Goal: Find specific page/section: Find specific page/section

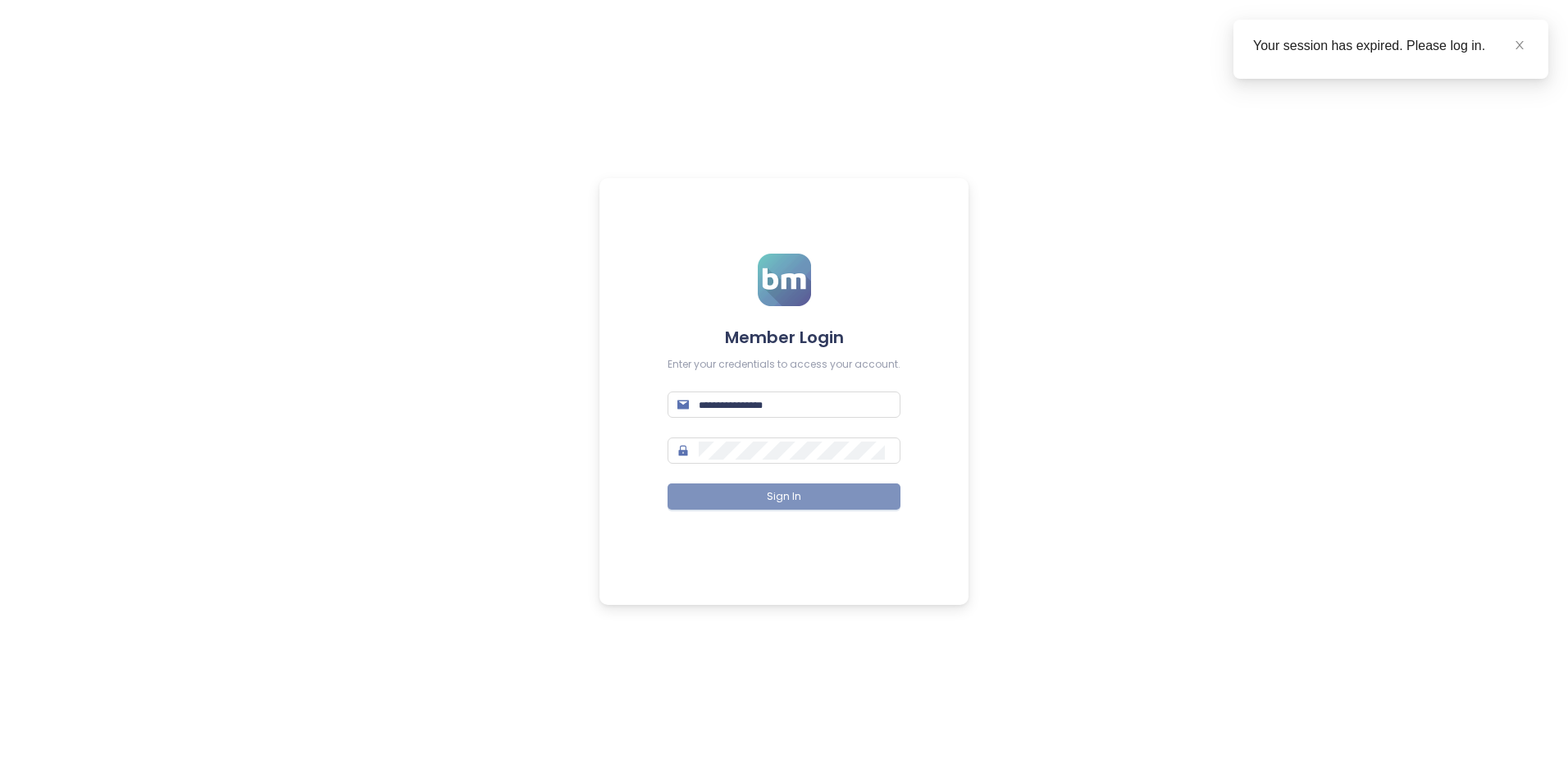
type input "**********"
click at [805, 501] on button "Sign In" at bounding box center [784, 496] width 233 height 26
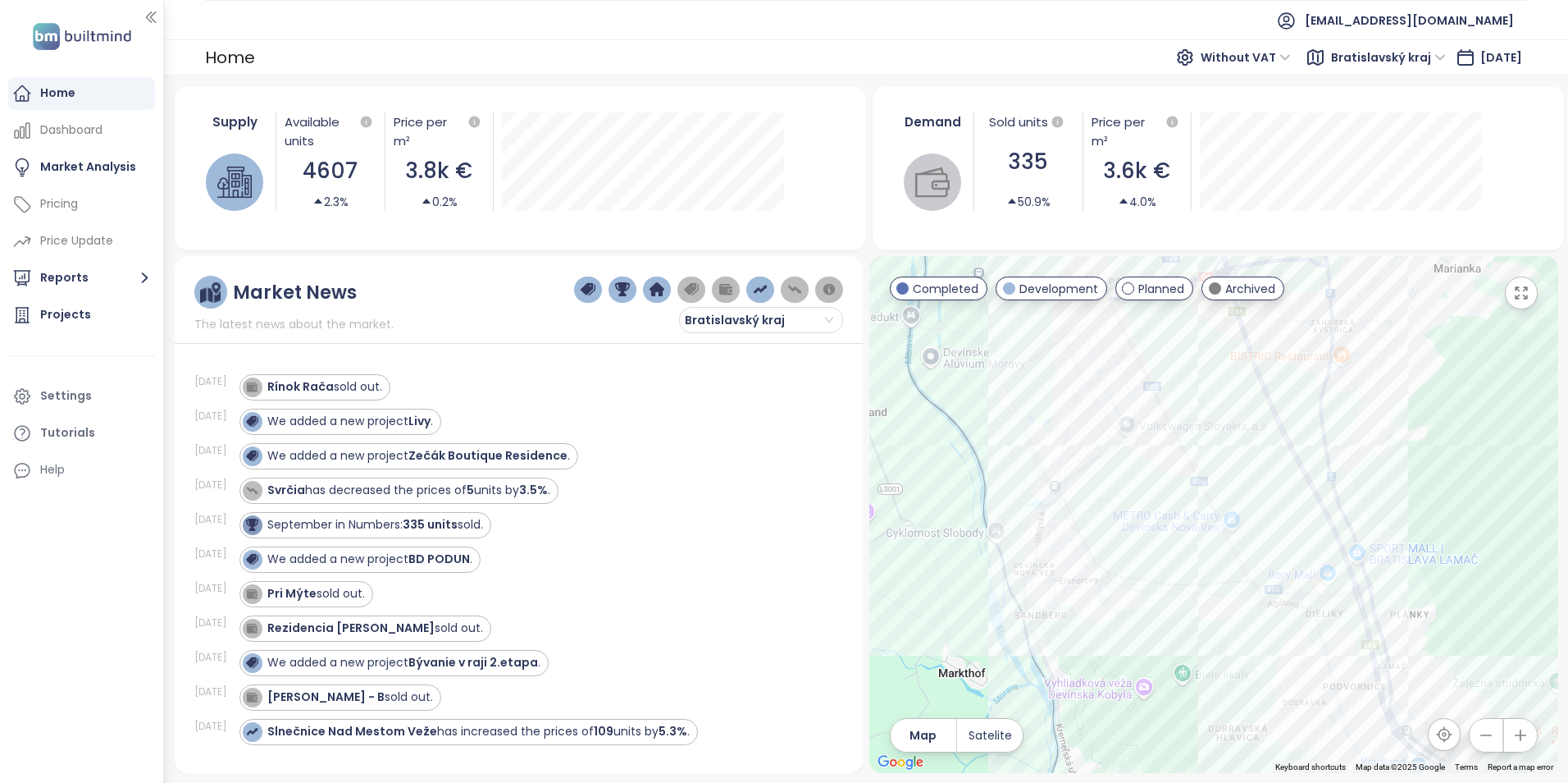
drag, startPoint x: 1057, startPoint y: 664, endPoint x: 1202, endPoint y: 315, distance: 377.9
click at [1202, 315] on div at bounding box center [1213, 515] width 689 height 517
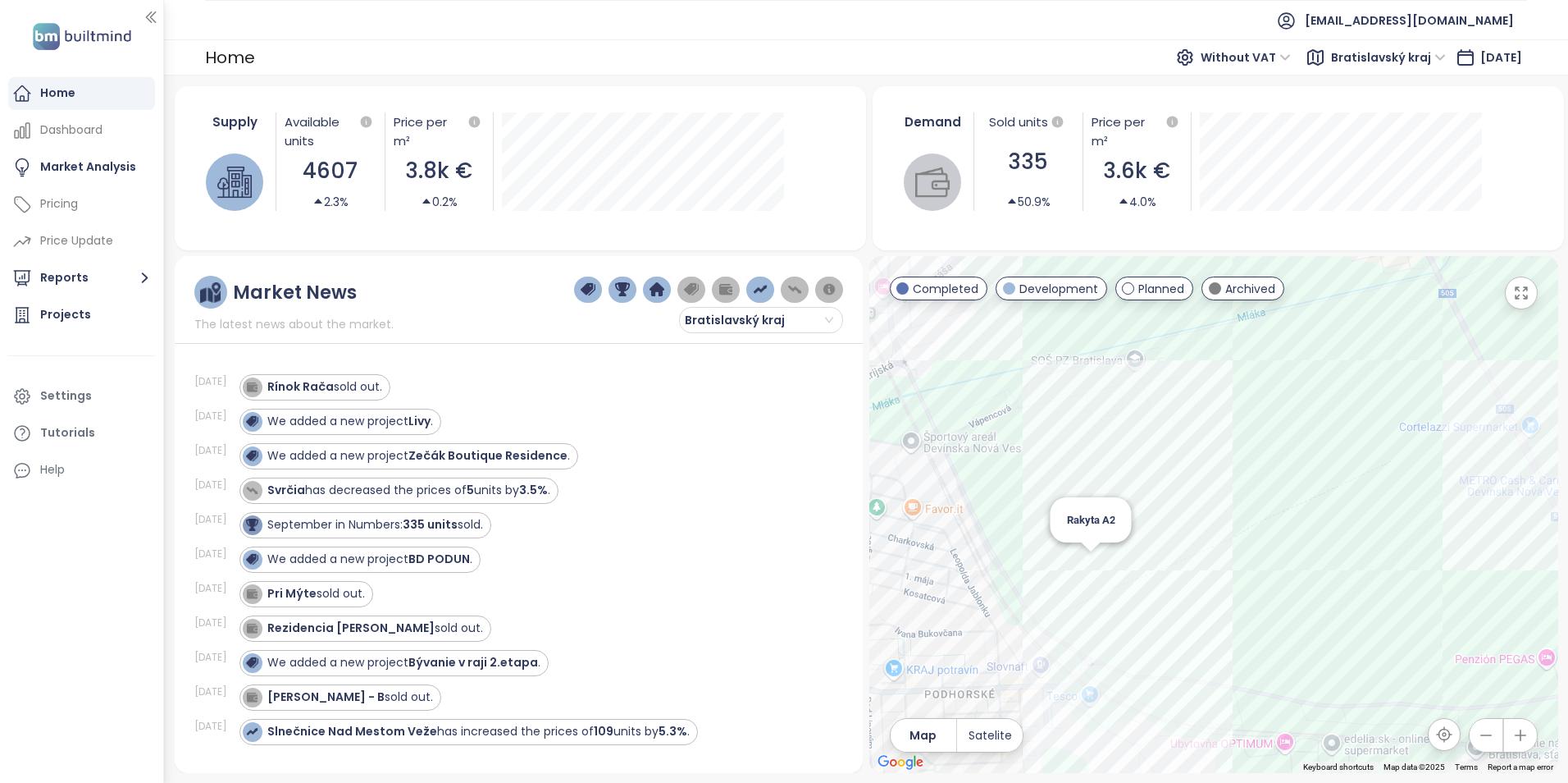
click at [1095, 559] on div "Rakyta A2" at bounding box center [1213, 515] width 689 height 517
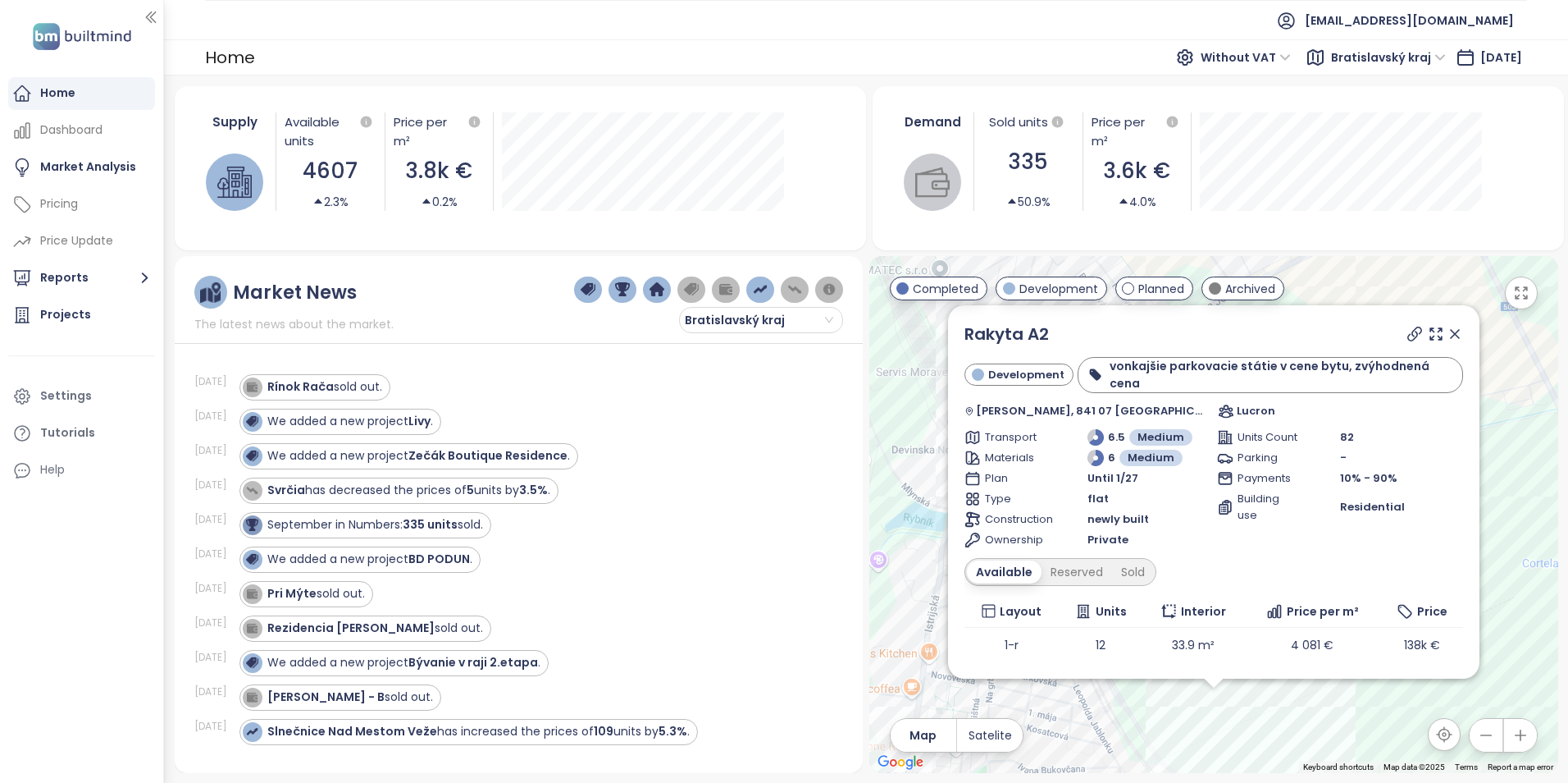
click at [1447, 333] on icon at bounding box center [1455, 334] width 16 height 16
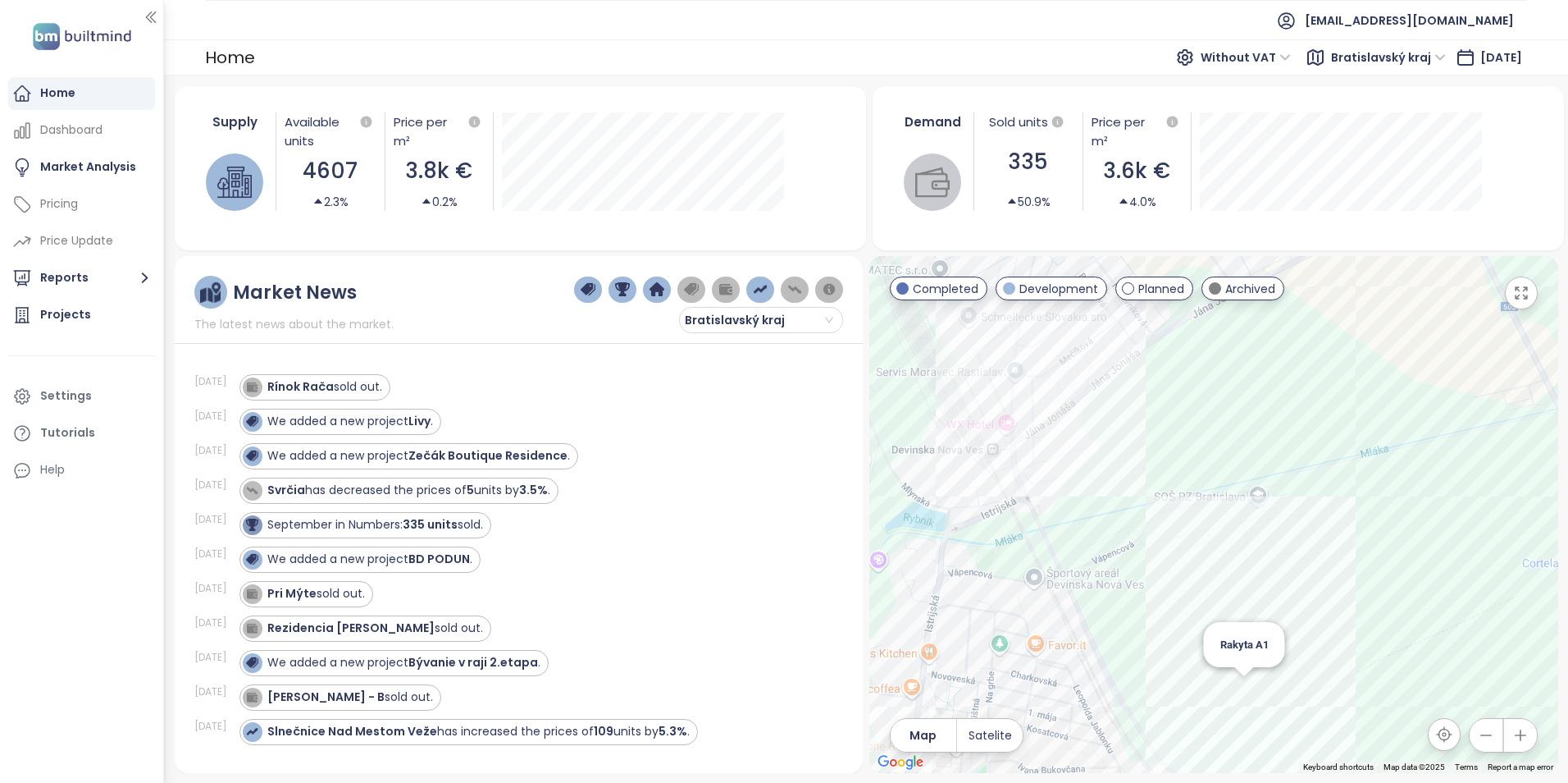
click at [1243, 687] on div "Rakyta A1" at bounding box center [1213, 515] width 689 height 517
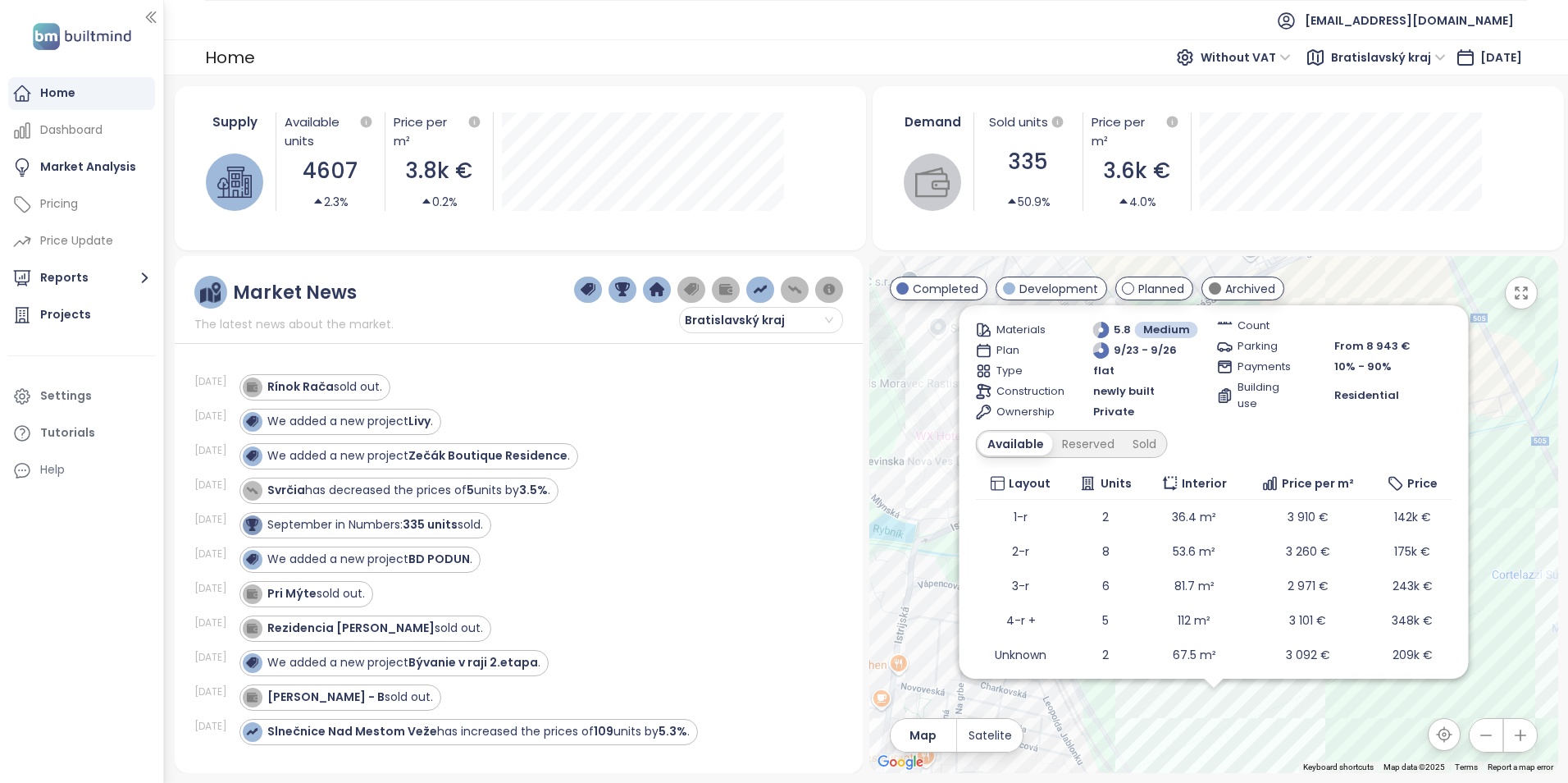
scroll to position [160, 0]
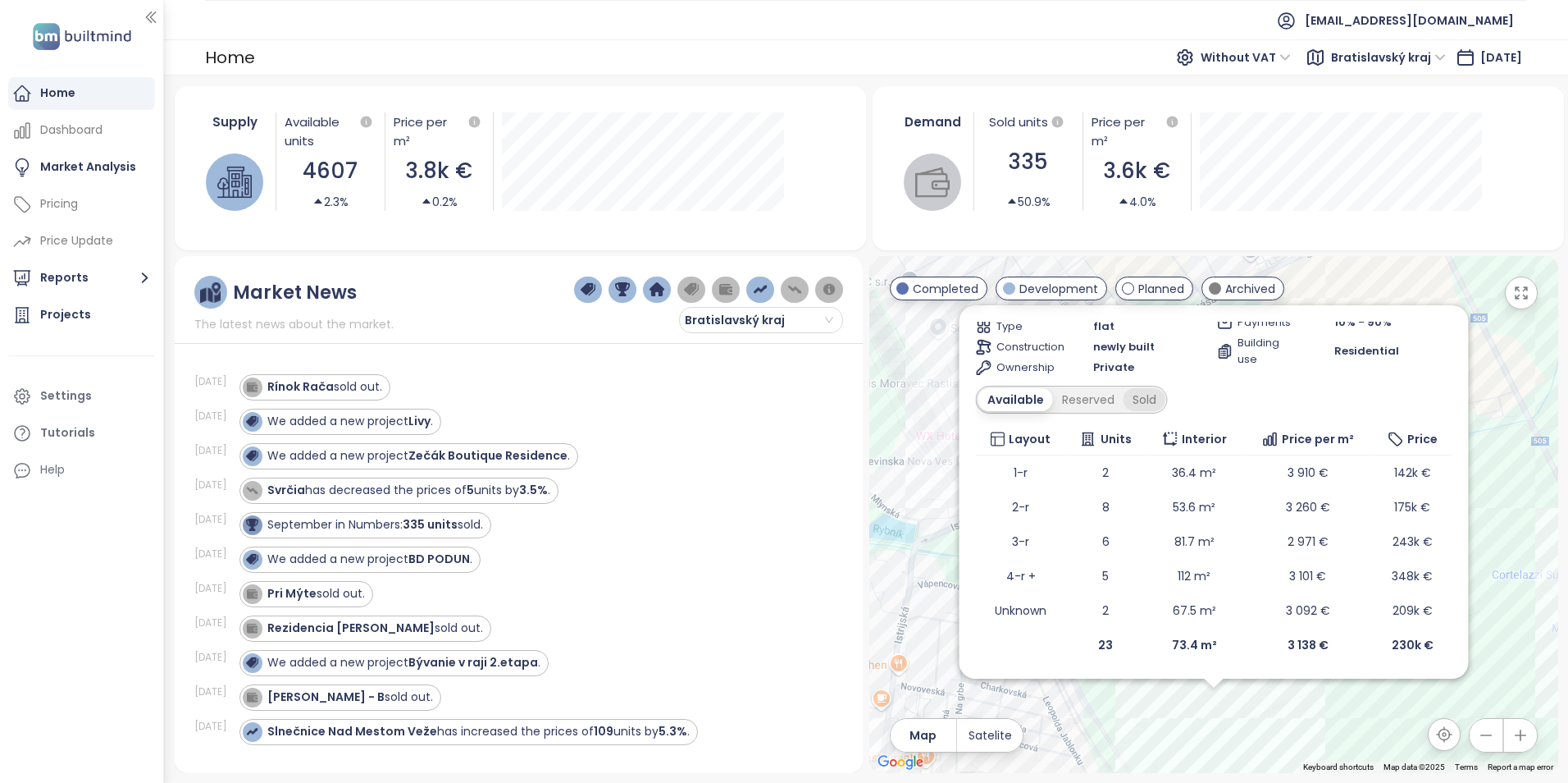
click at [1160, 403] on div "Sold" at bounding box center [1144, 399] width 42 height 23
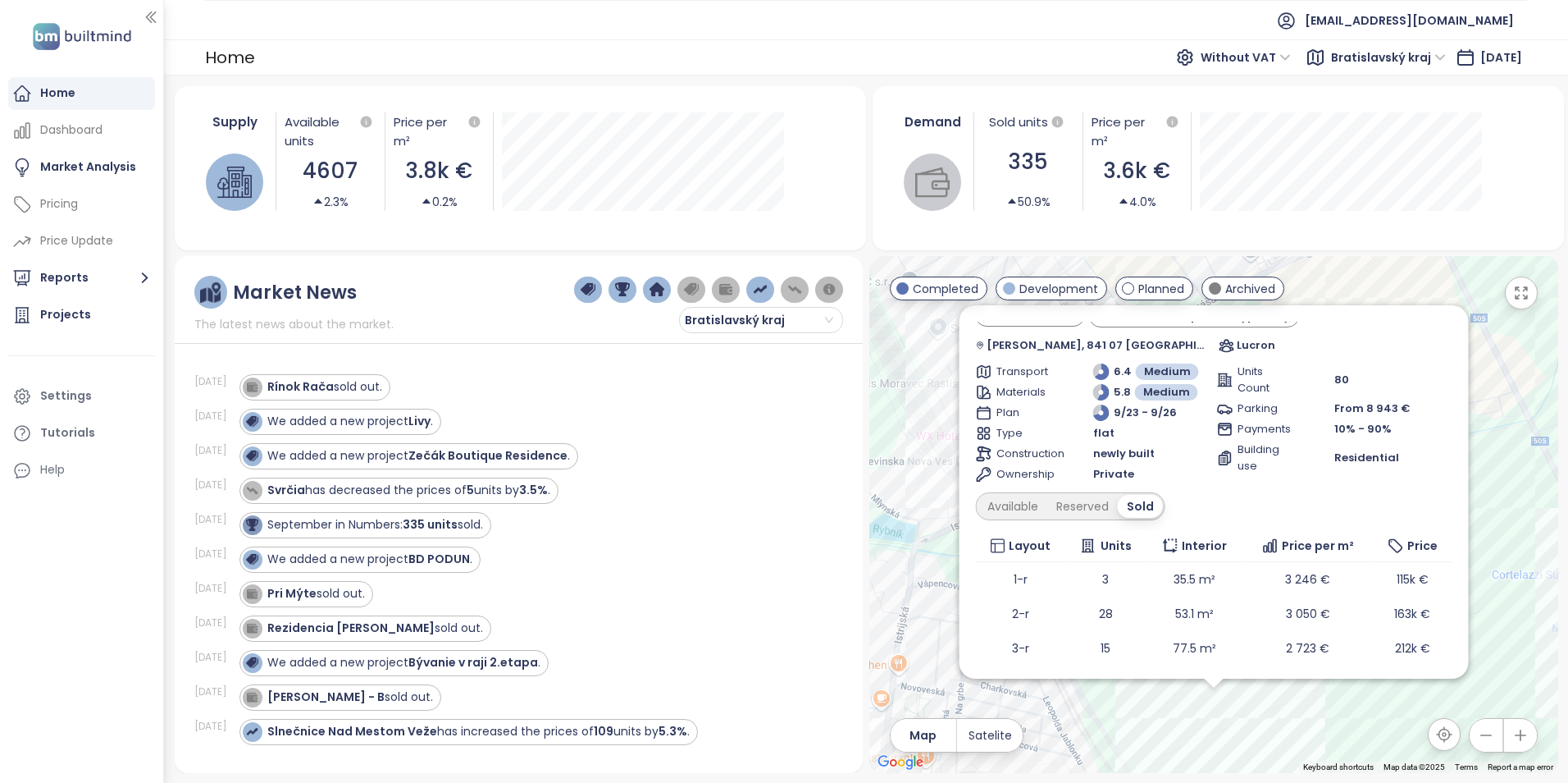
scroll to position [44, 0]
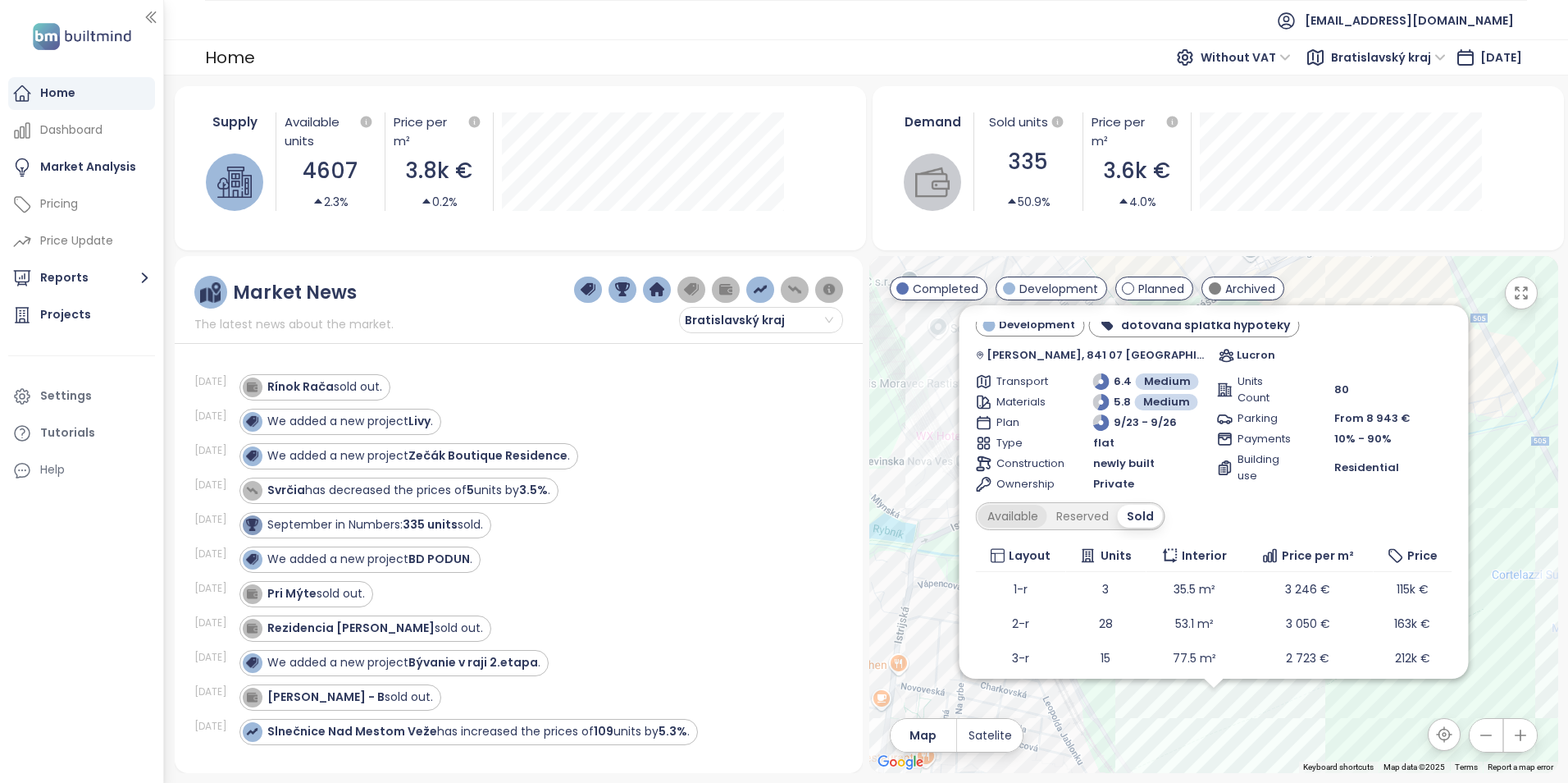
click at [1014, 520] on div "Available" at bounding box center [1012, 516] width 69 height 23
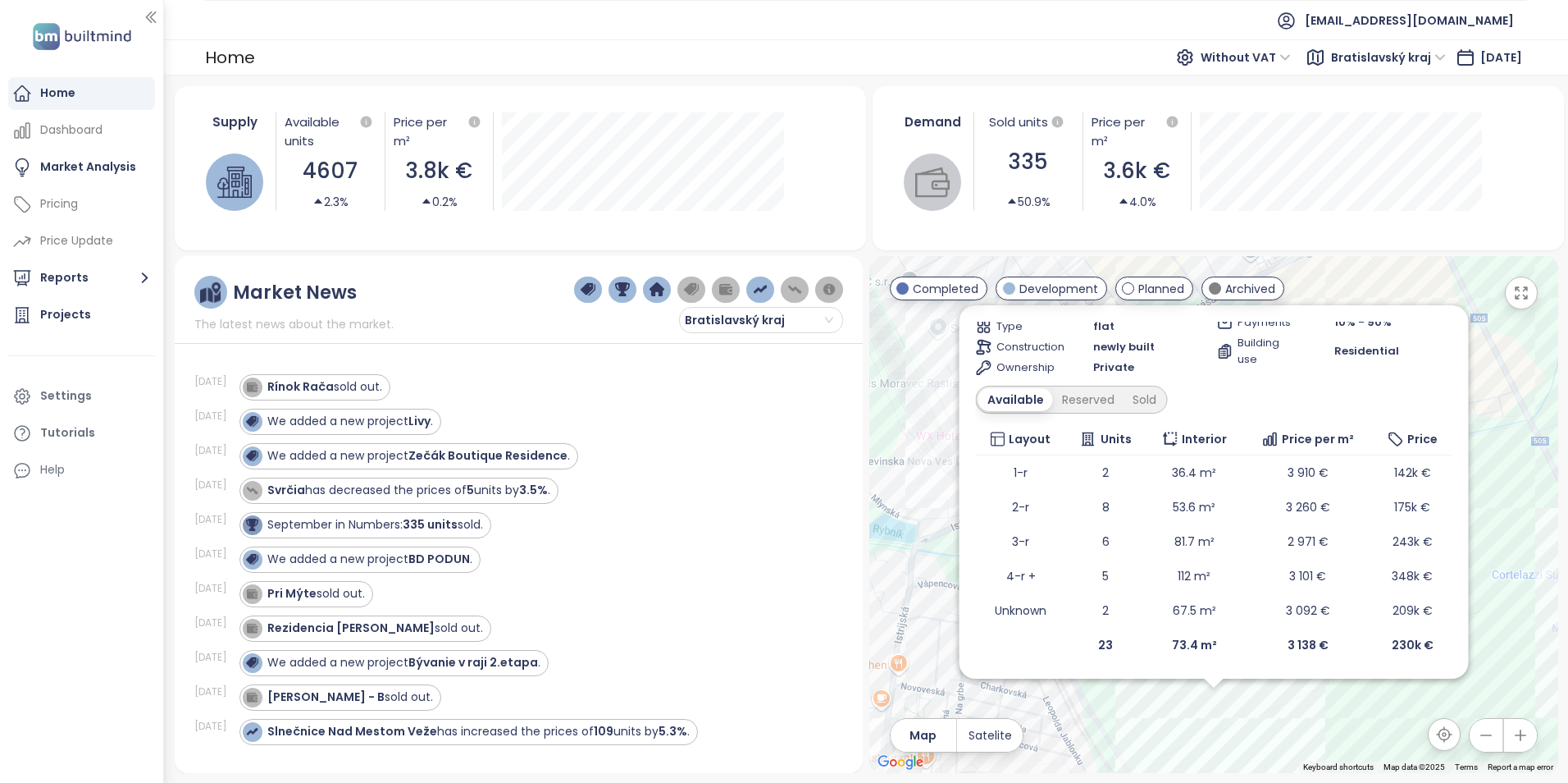
scroll to position [0, 0]
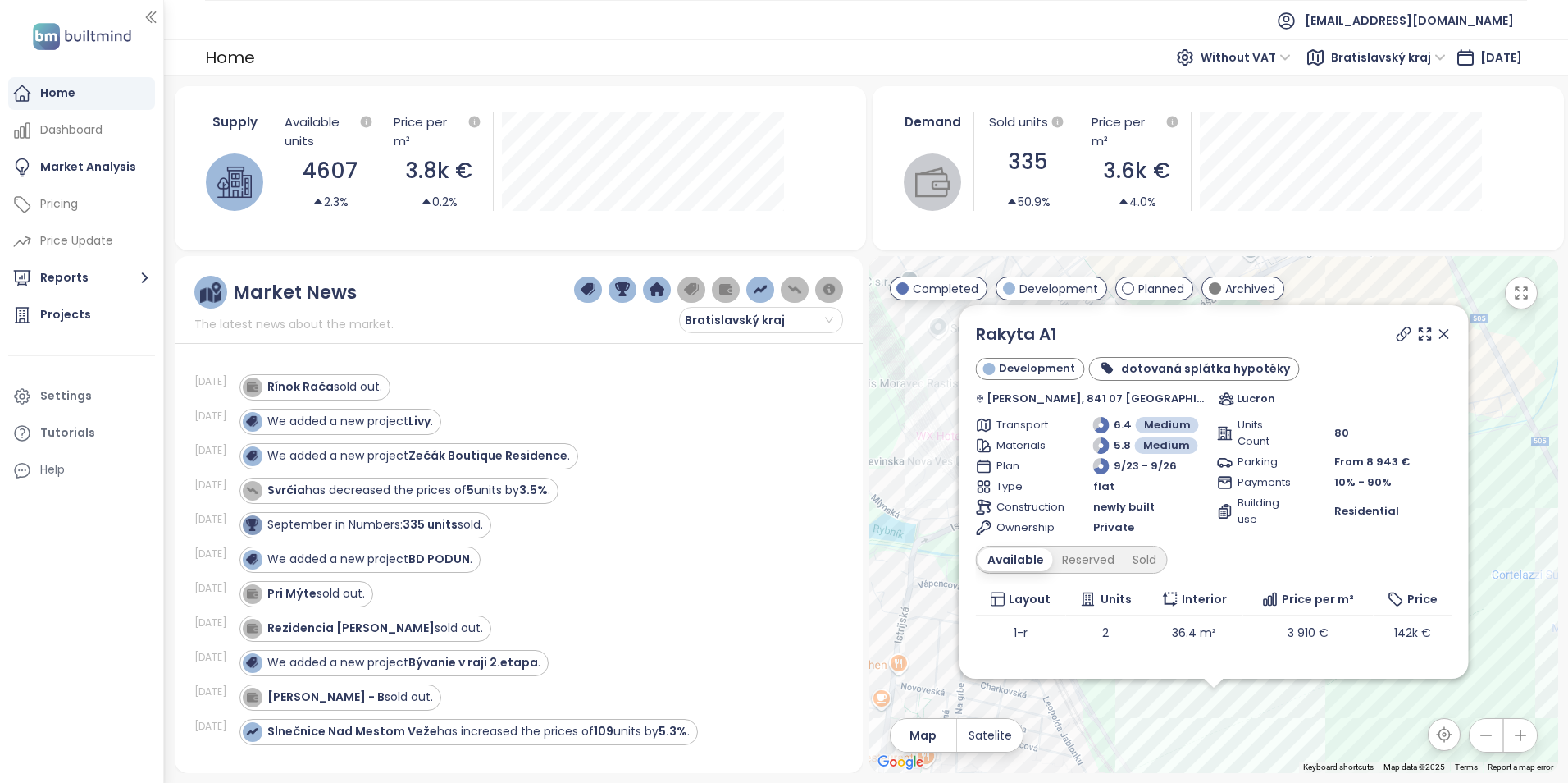
click at [1439, 335] on icon at bounding box center [1443, 334] width 8 height 8
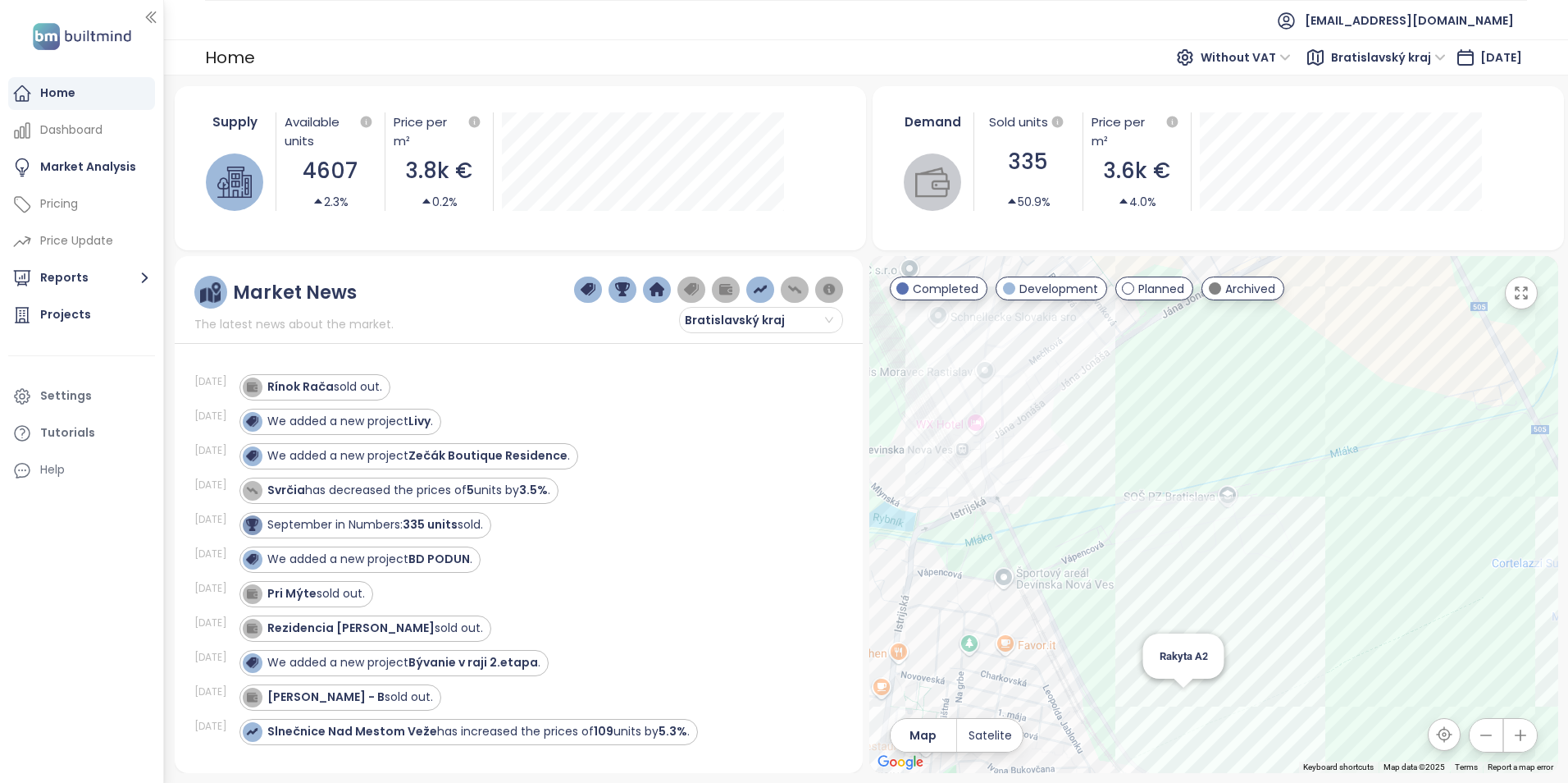
click at [1180, 712] on div "Rakyta A2" at bounding box center [1213, 515] width 689 height 517
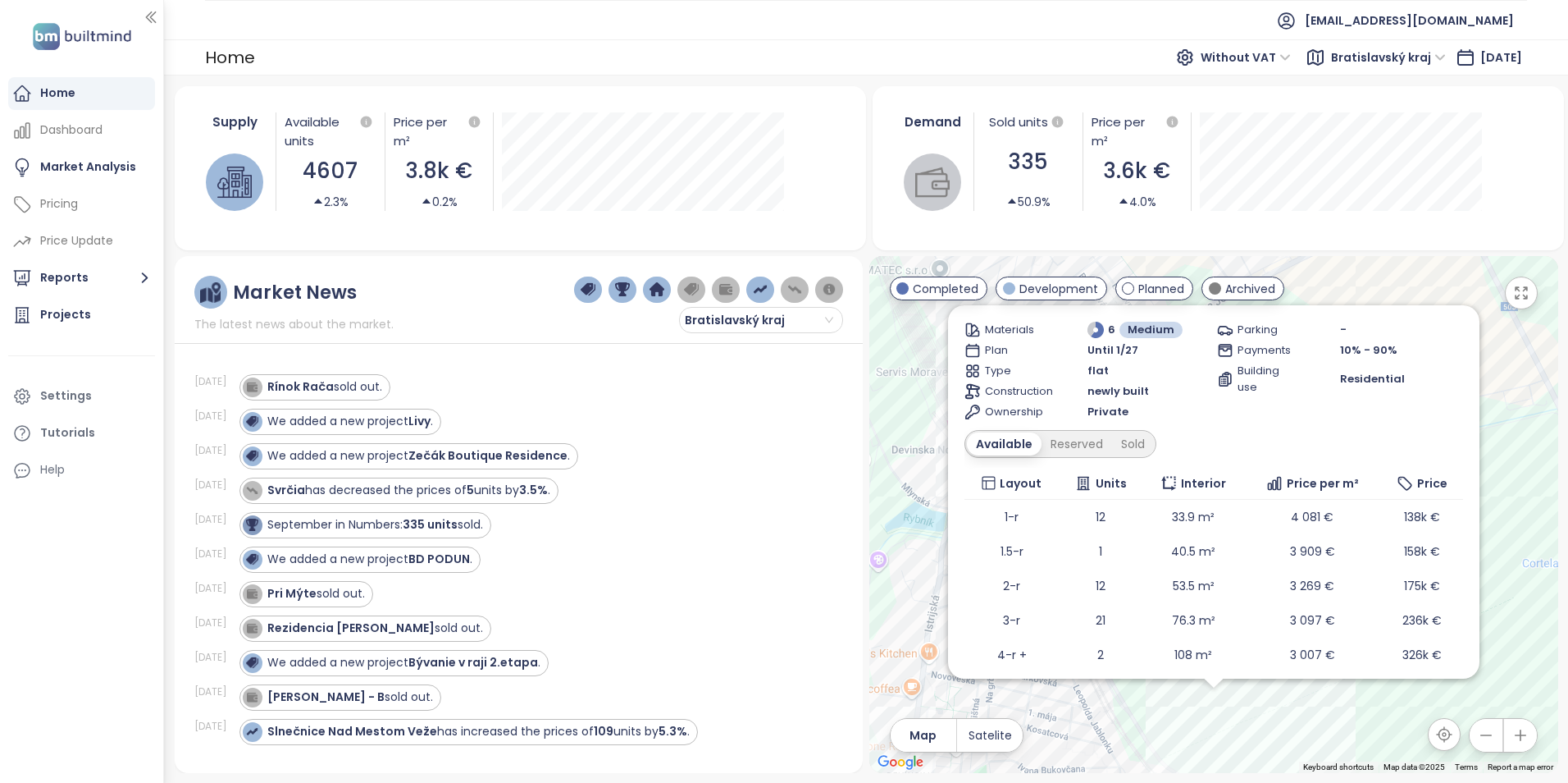
scroll to position [172, 0]
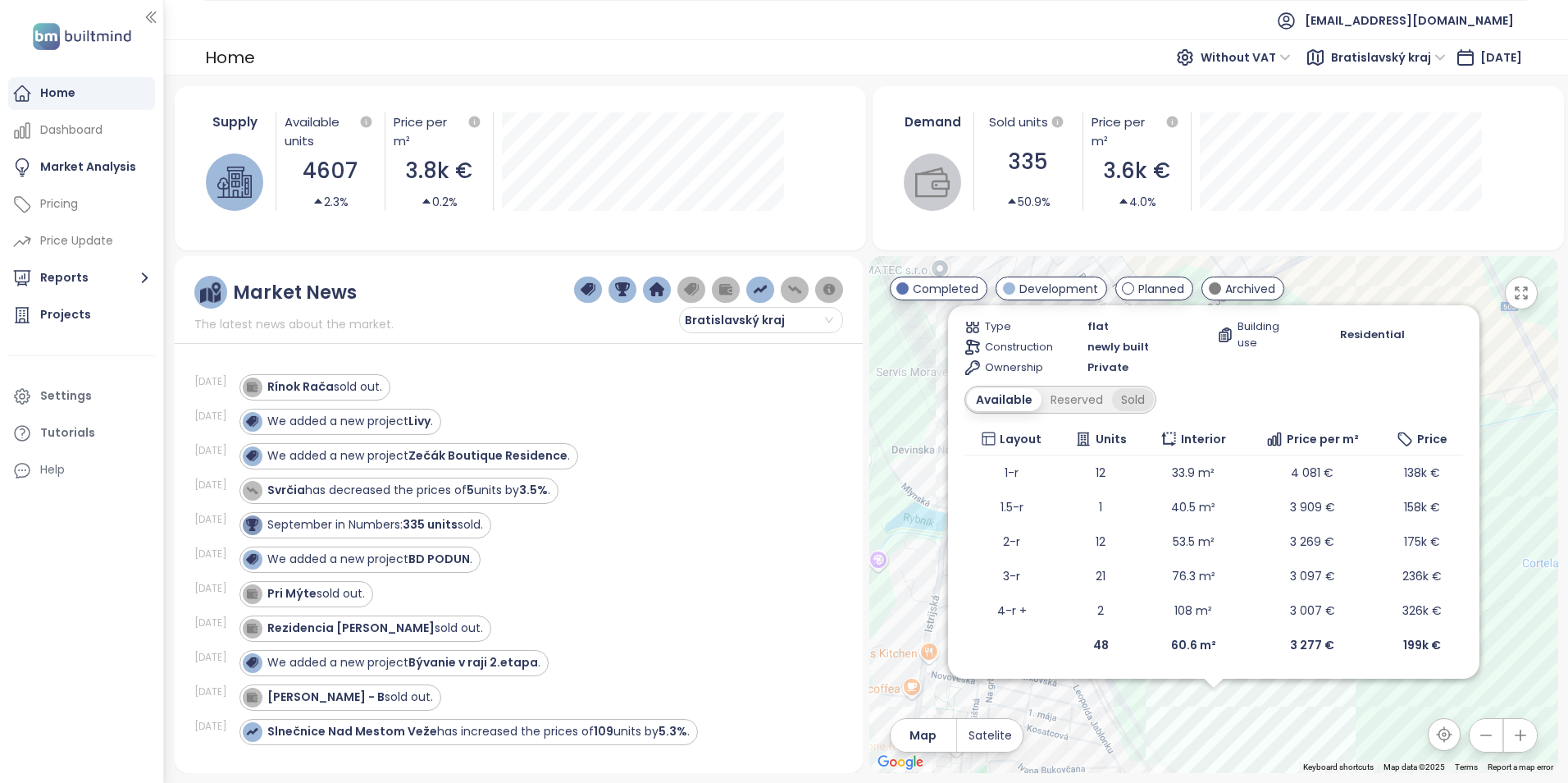
click at [1127, 403] on div "Sold" at bounding box center [1133, 399] width 42 height 23
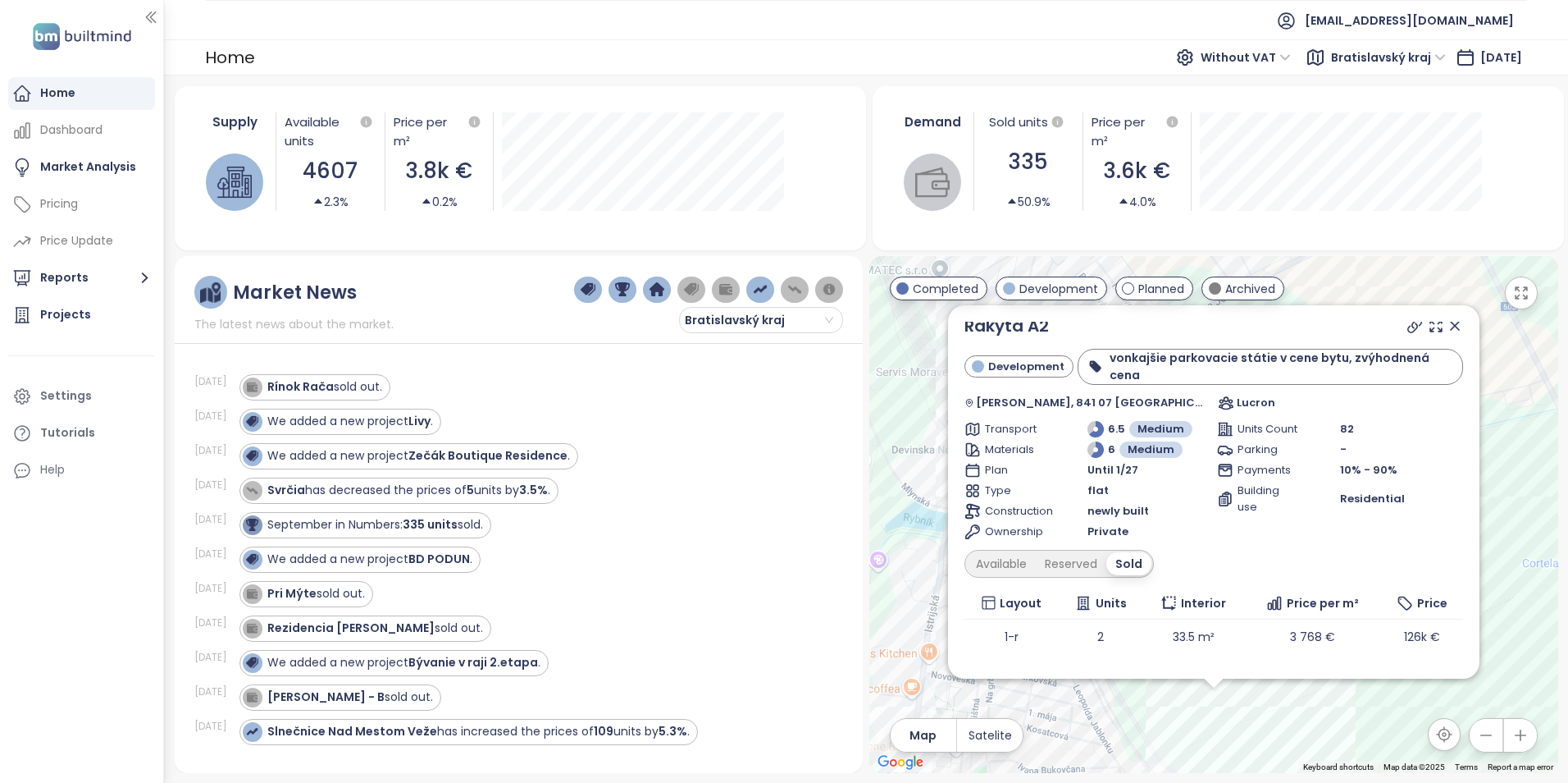
scroll to position [0, 0]
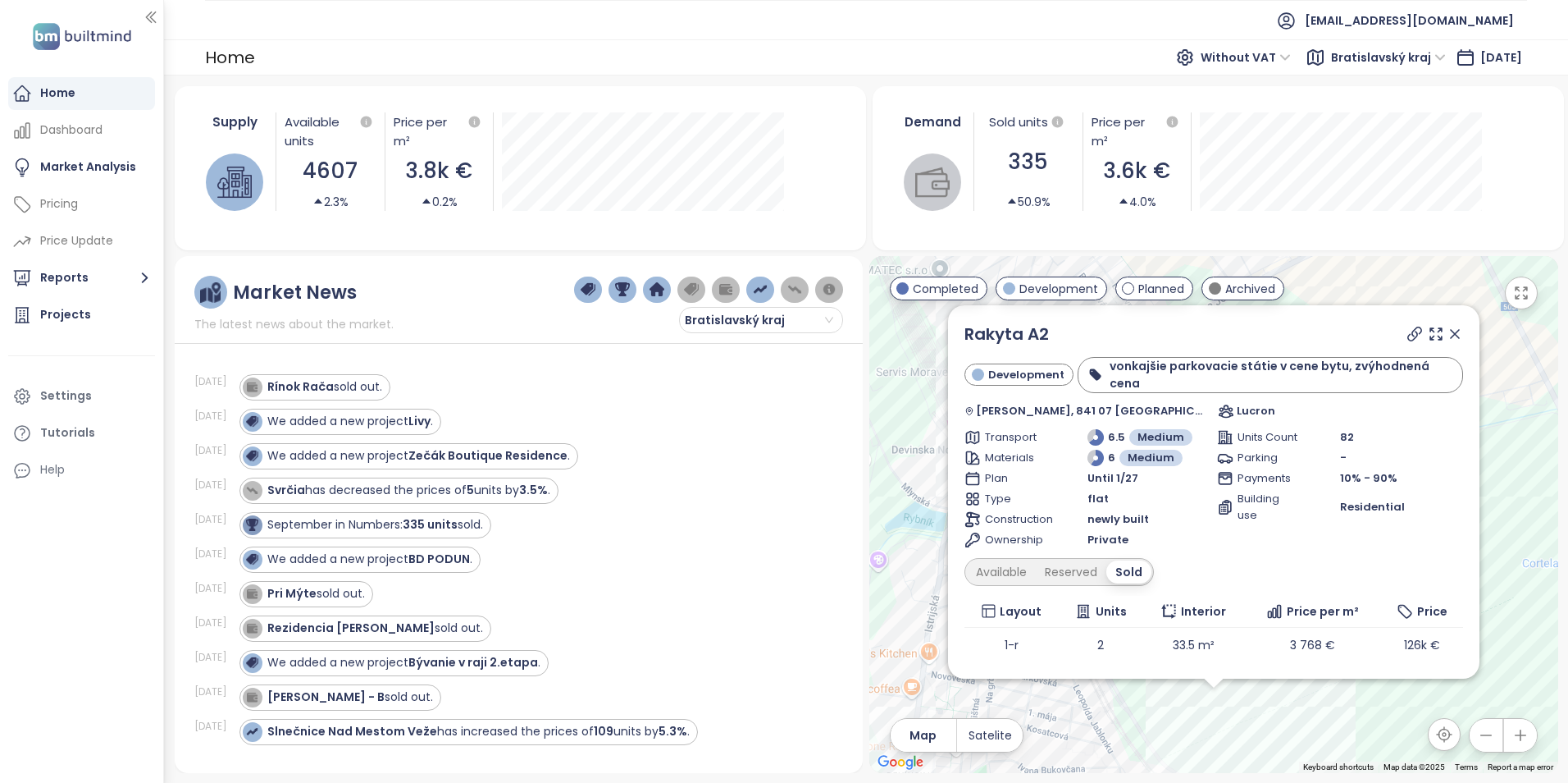
click at [1451, 339] on icon at bounding box center [1455, 334] width 8 height 8
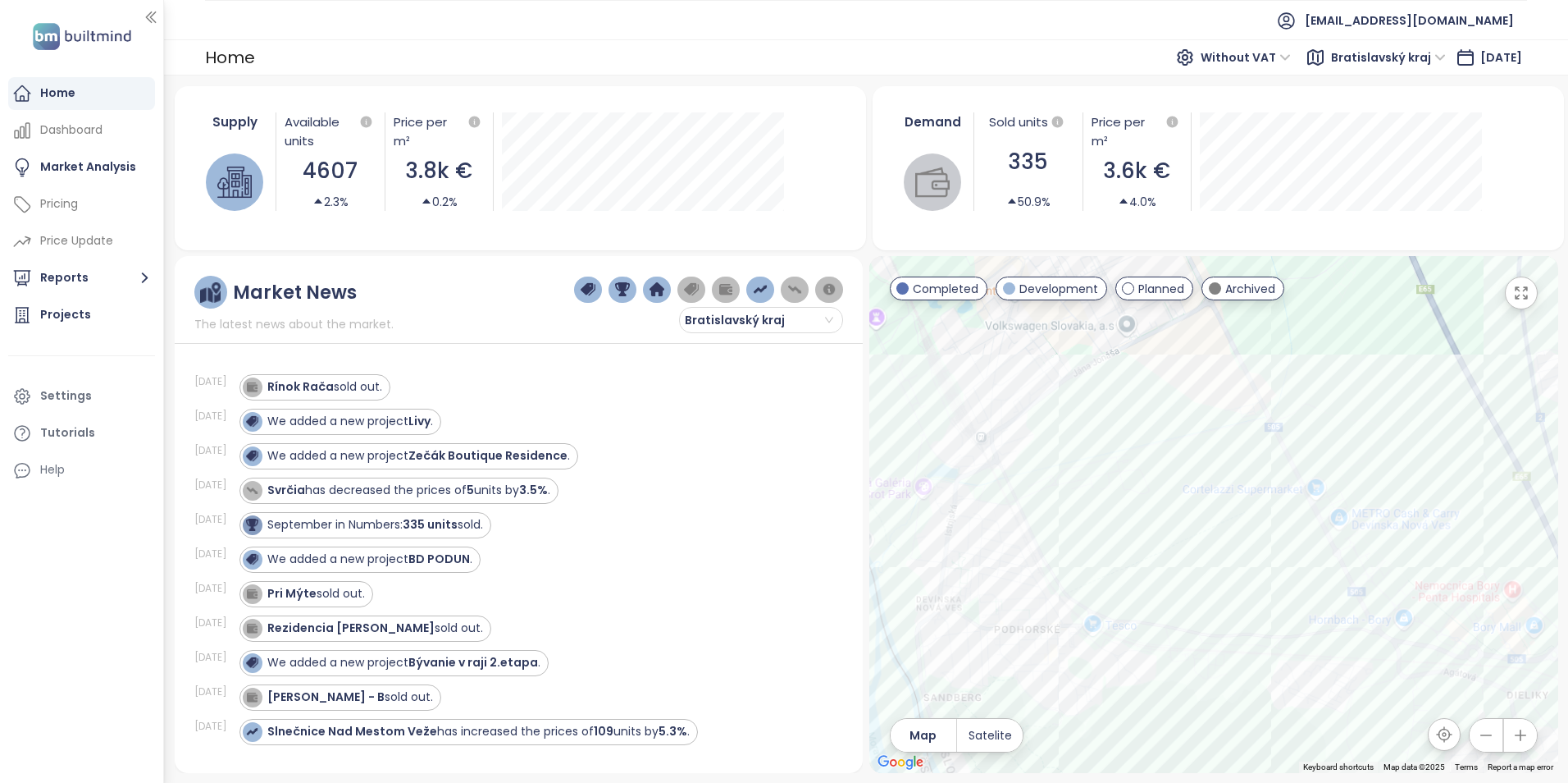
drag, startPoint x: 1234, startPoint y: 569, endPoint x: 1165, endPoint y: 517, distance: 86.4
click at [1165, 517] on div at bounding box center [1213, 515] width 689 height 517
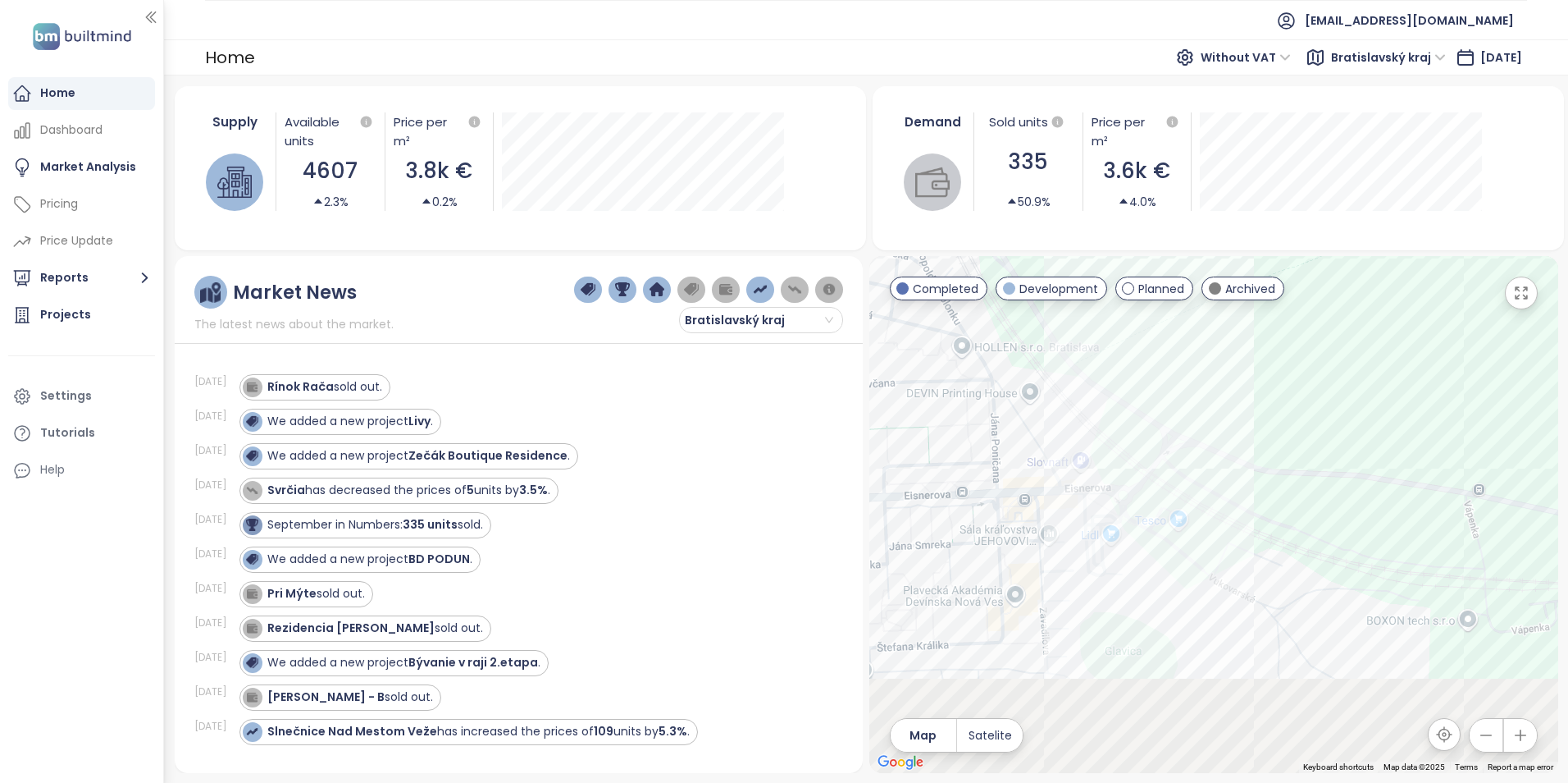
drag, startPoint x: 1184, startPoint y: 583, endPoint x: 1194, endPoint y: 351, distance: 232.2
click at [1194, 351] on div at bounding box center [1213, 515] width 689 height 517
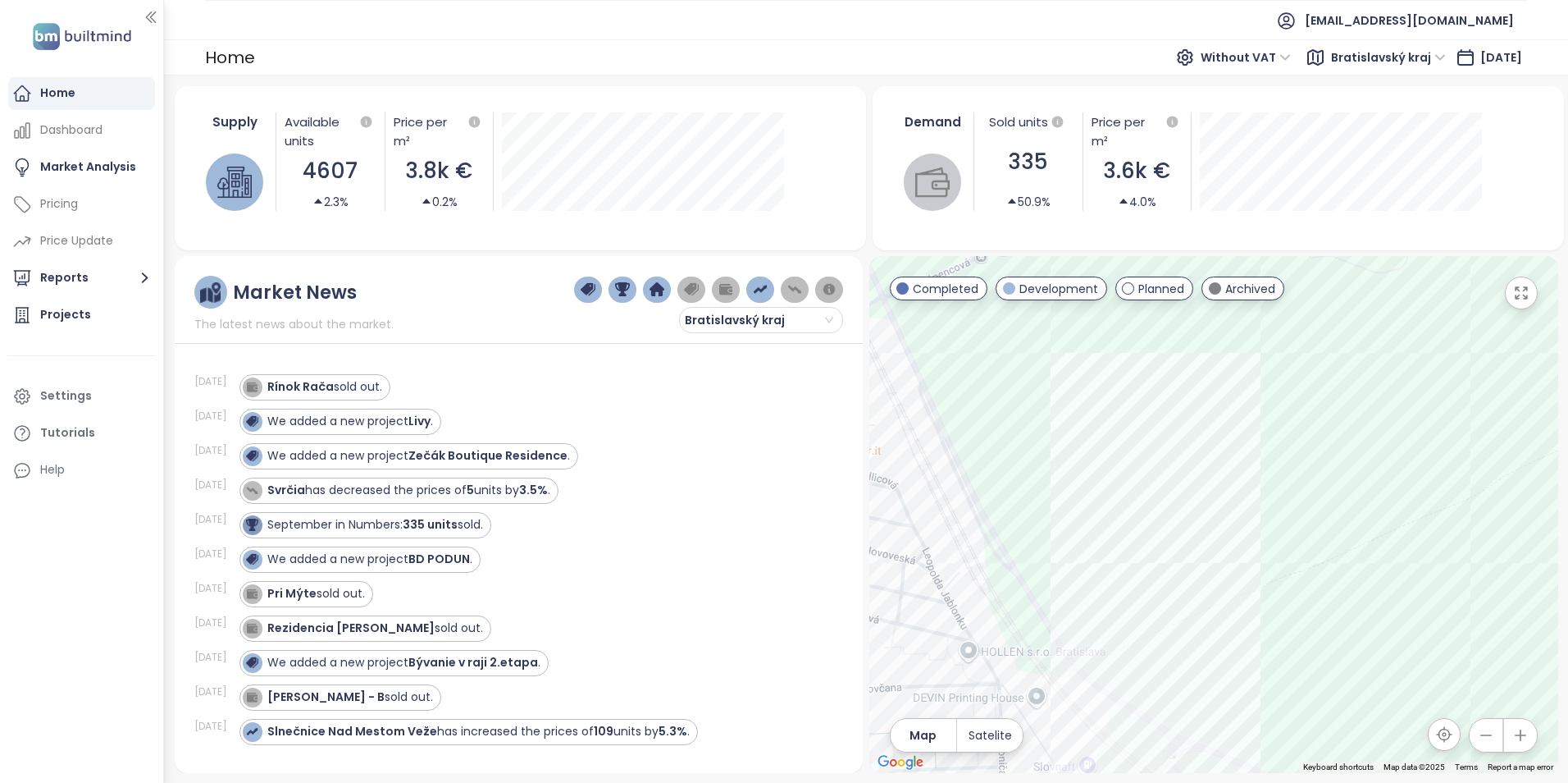
drag, startPoint x: 1283, startPoint y: 358, endPoint x: 1259, endPoint y: 647, distance: 290.0
click at [1292, 681] on div at bounding box center [1213, 515] width 689 height 517
